Goal: Task Accomplishment & Management: Manage account settings

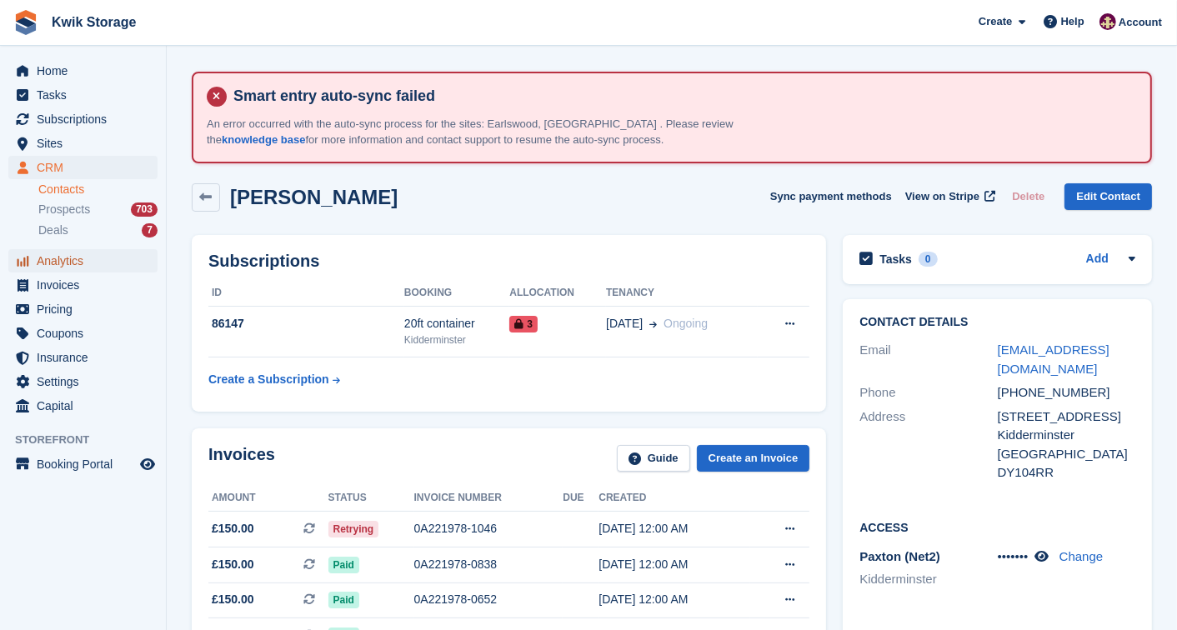
click at [82, 271] on span "Analytics" at bounding box center [87, 260] width 100 height 23
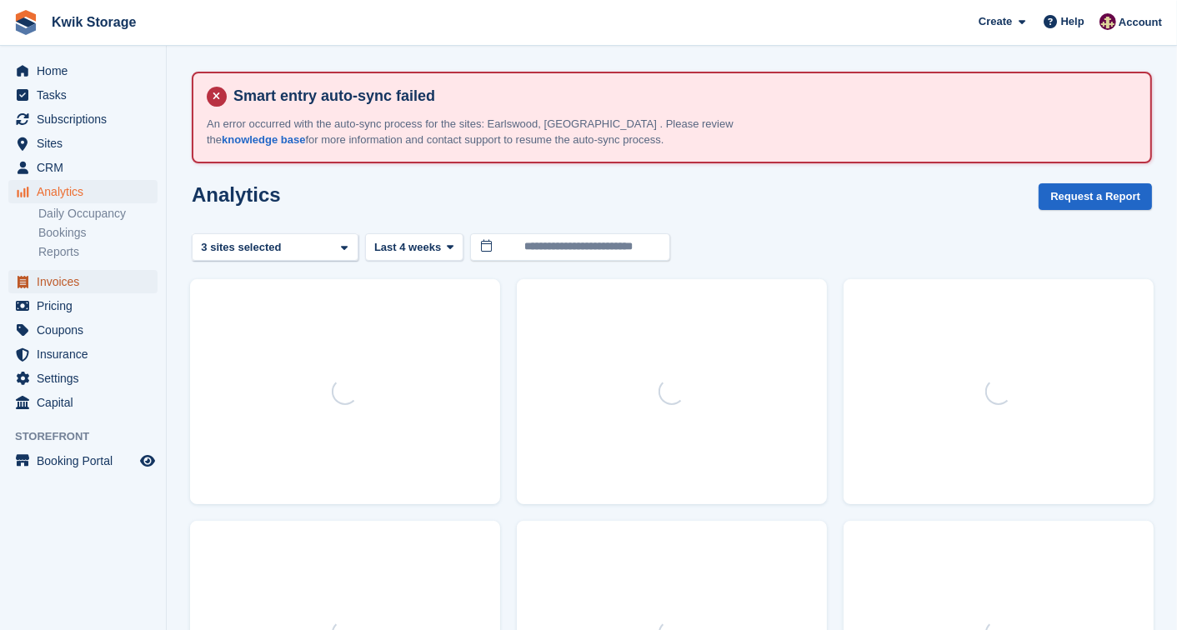
click at [87, 293] on span "Invoices" at bounding box center [87, 281] width 100 height 23
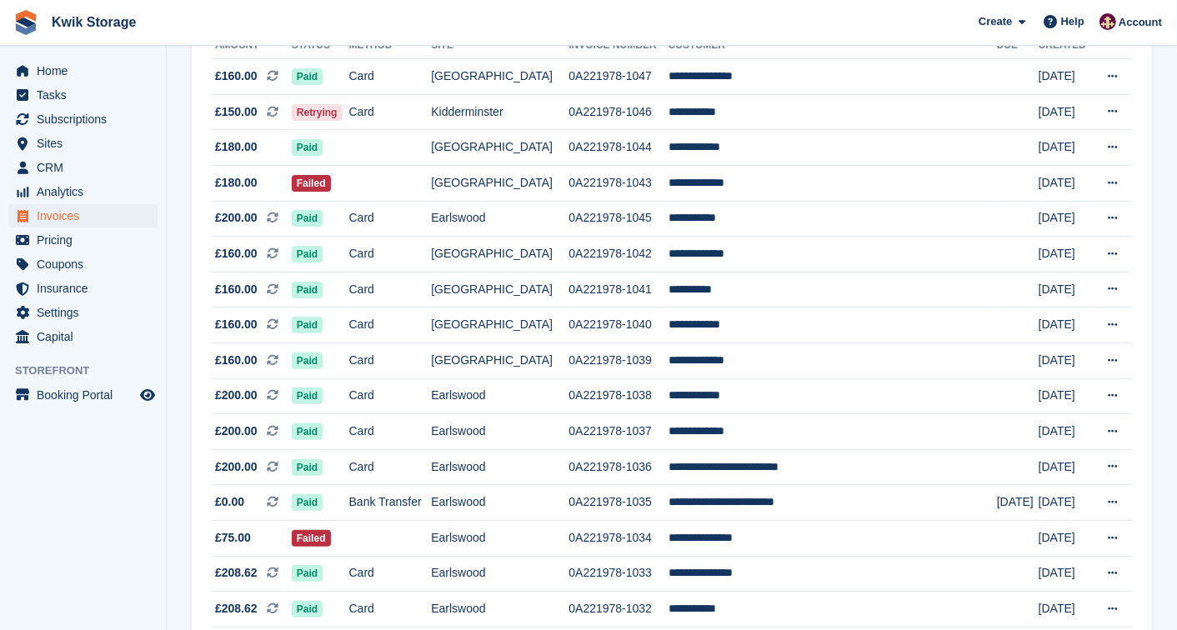
scroll to position [333, 0]
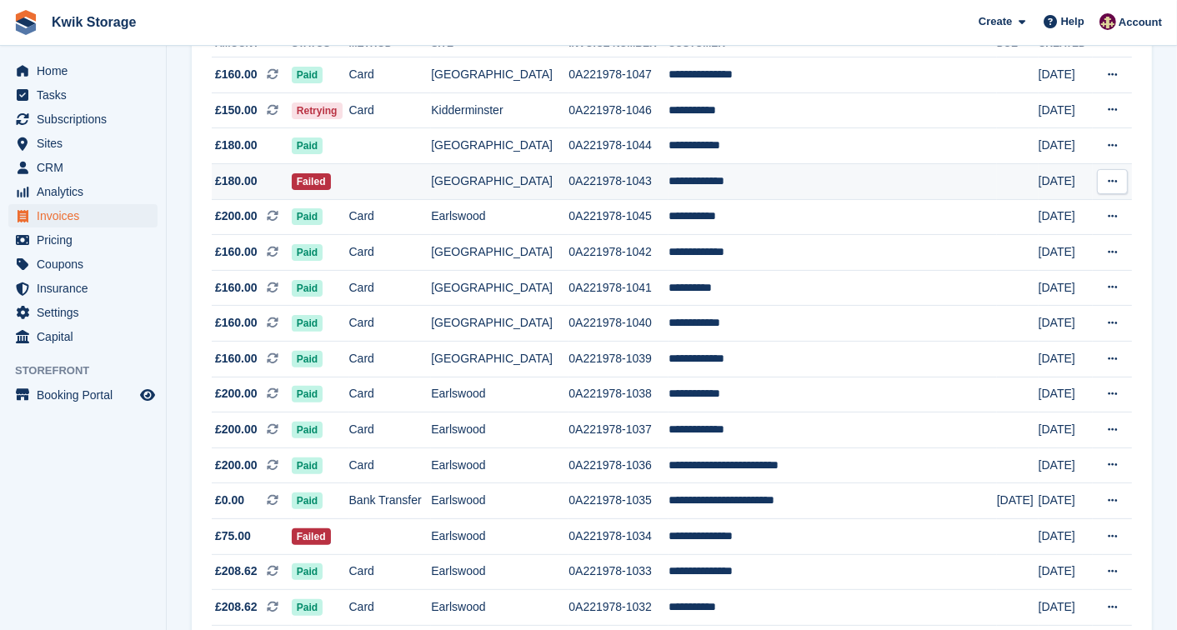
click at [385, 169] on td at bounding box center [390, 181] width 83 height 36
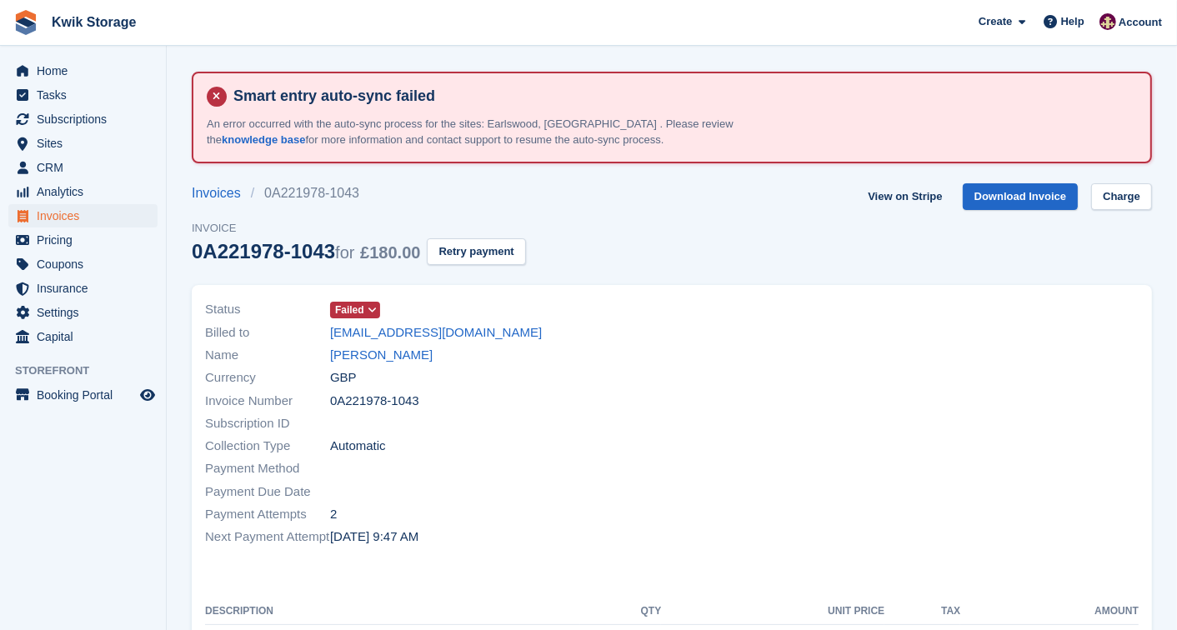
click at [365, 302] on span "Failed" at bounding box center [355, 310] width 50 height 17
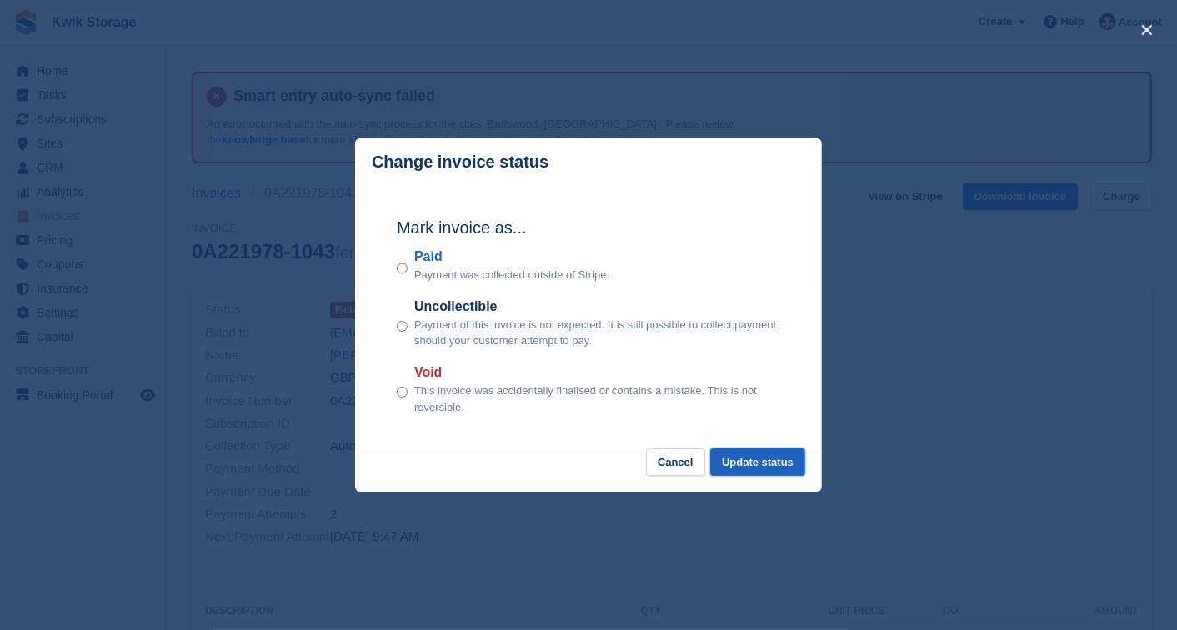
click at [717, 453] on button "Update status" at bounding box center [757, 462] width 95 height 28
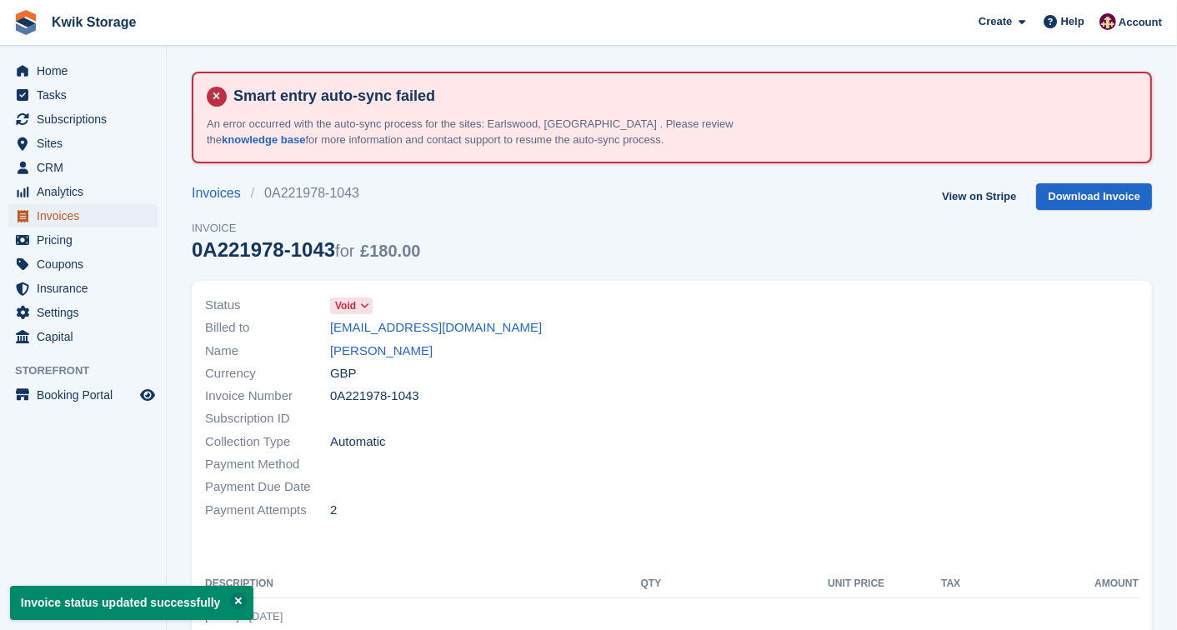
click at [85, 219] on span "Invoices" at bounding box center [87, 215] width 100 height 23
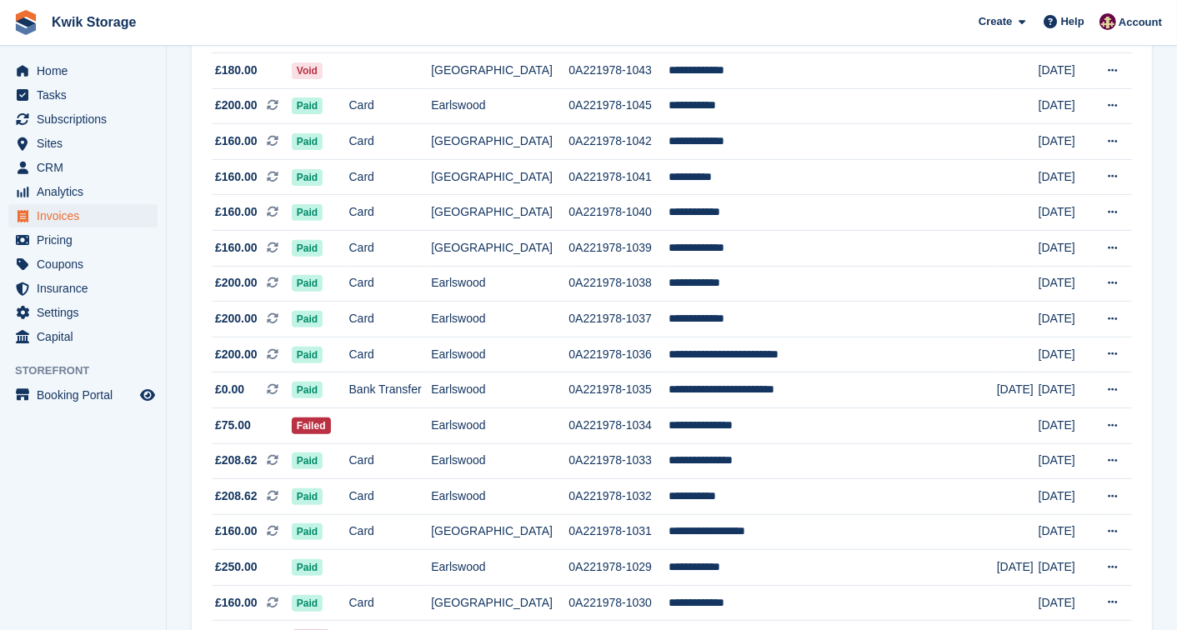
scroll to position [481, 0]
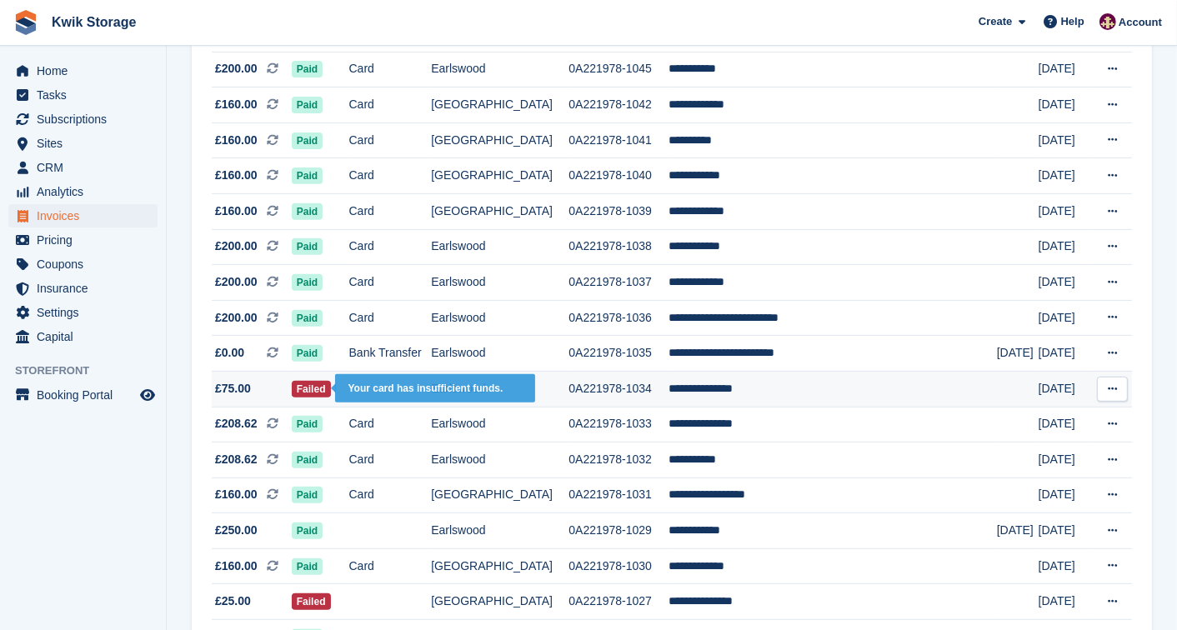
click at [328, 384] on span "Failed" at bounding box center [311, 389] width 39 height 17
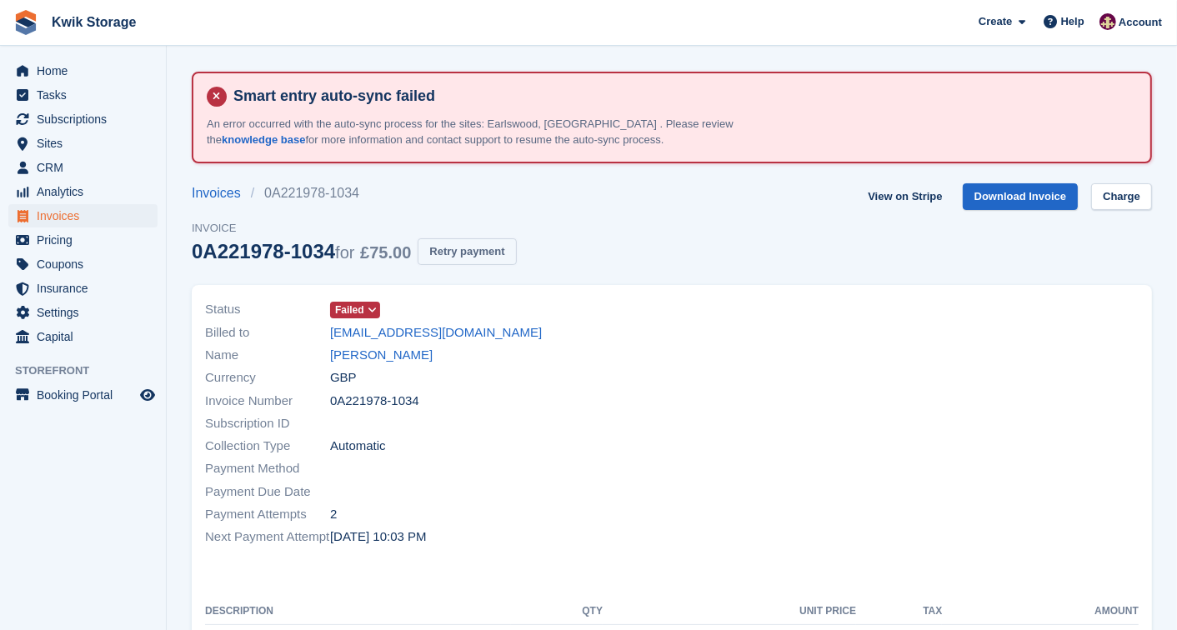
click at [470, 238] on button "Retry payment" at bounding box center [467, 252] width 98 height 28
click at [464, 238] on button "Retry payment" at bounding box center [467, 252] width 98 height 28
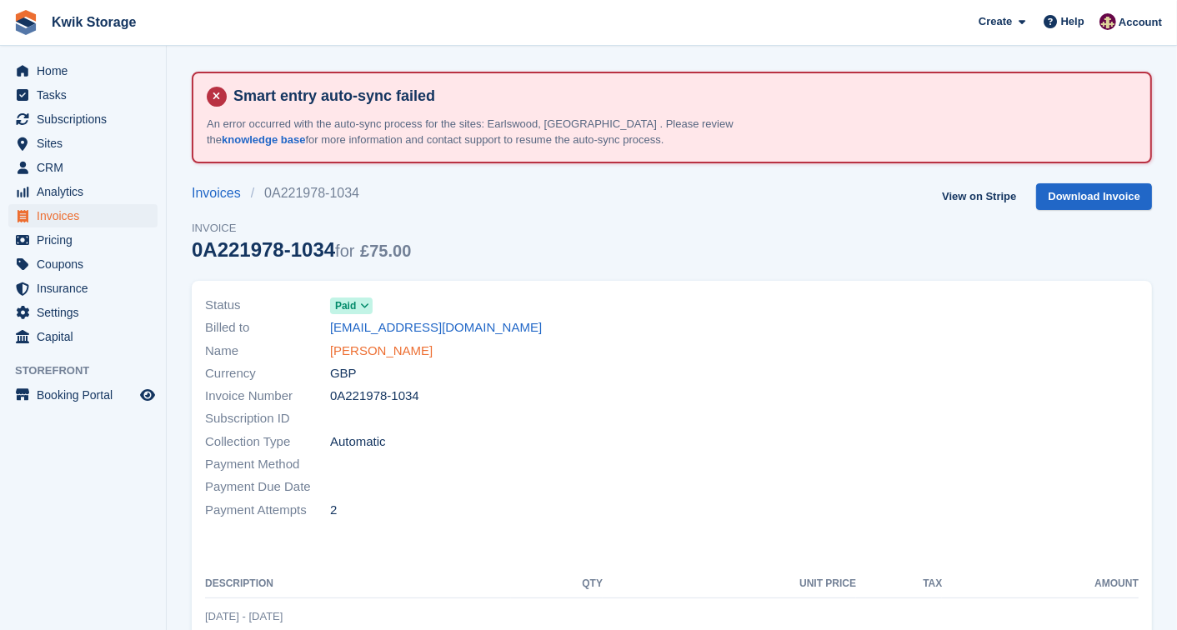
click at [369, 353] on link "Charlotte Okane" at bounding box center [381, 351] width 103 height 19
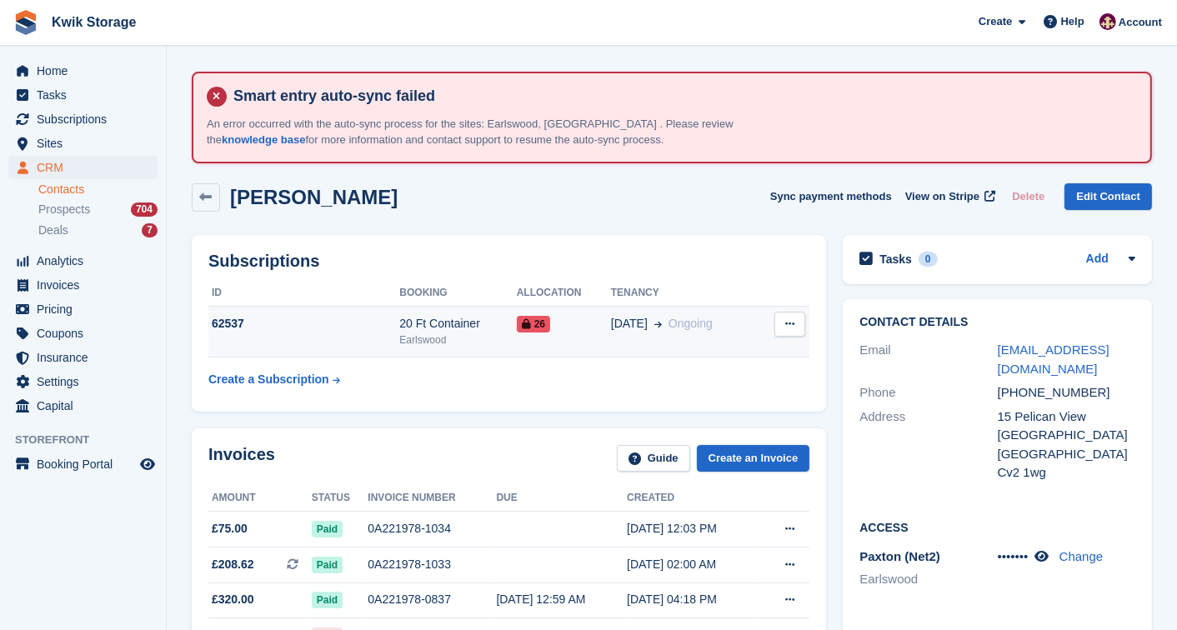
click at [703, 317] on span "Ongoing" at bounding box center [690, 323] width 44 height 13
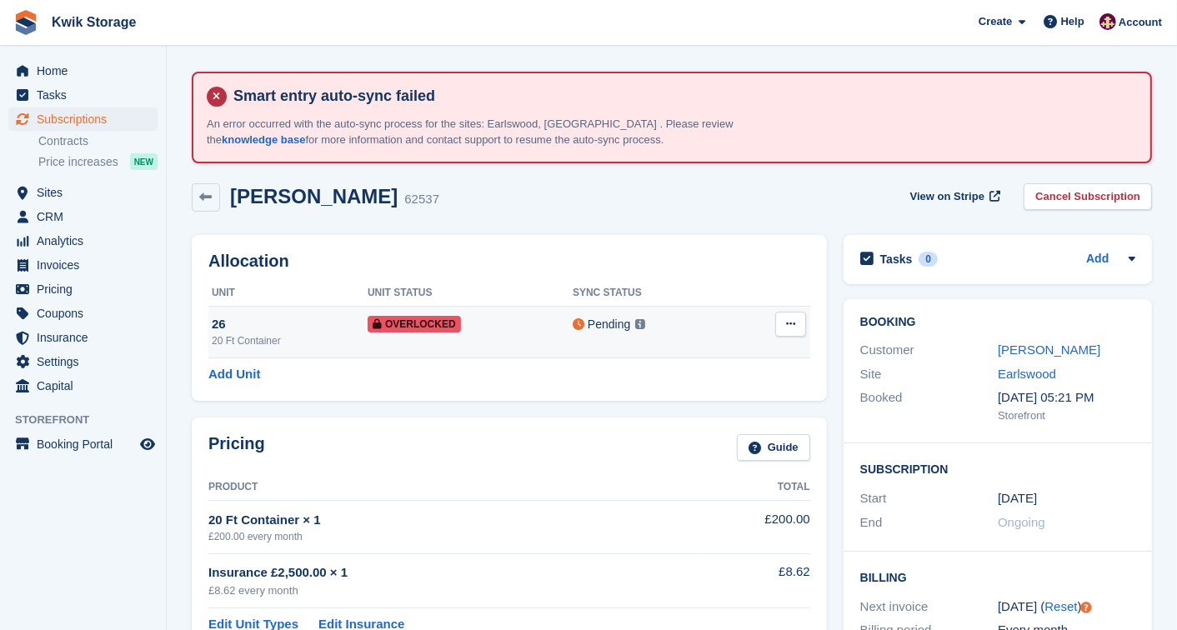
click at [782, 321] on button at bounding box center [790, 324] width 31 height 25
click at [740, 356] on p "Remove Overlock" at bounding box center [725, 357] width 145 height 22
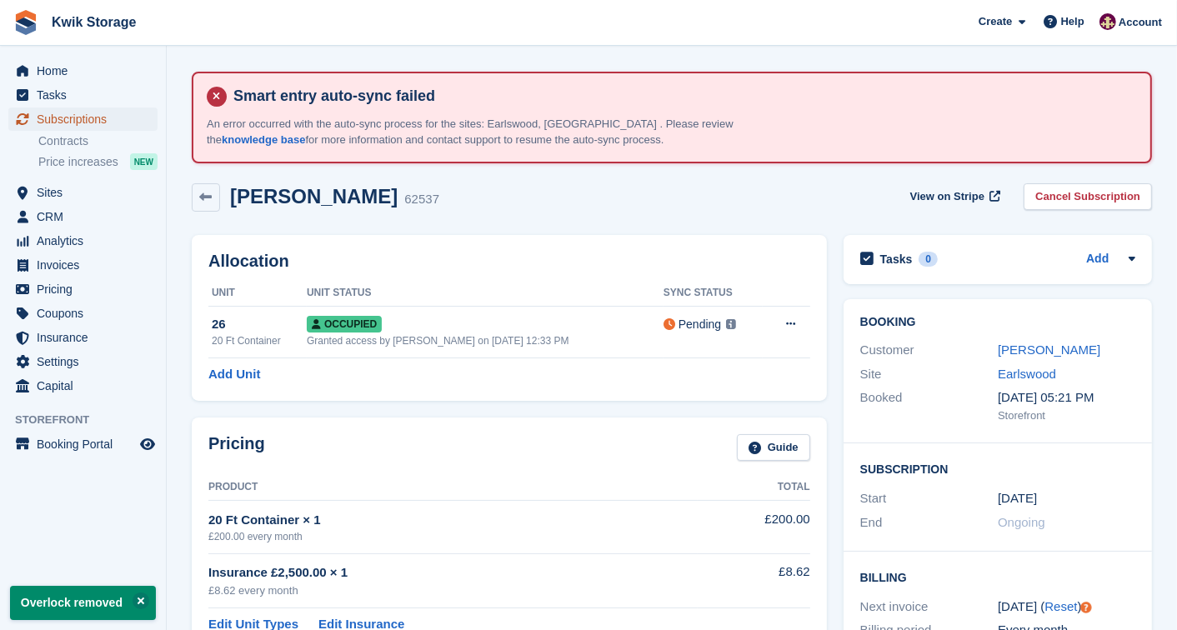
click at [122, 114] on span "Subscriptions" at bounding box center [87, 119] width 100 height 23
